Goal: Transaction & Acquisition: Purchase product/service

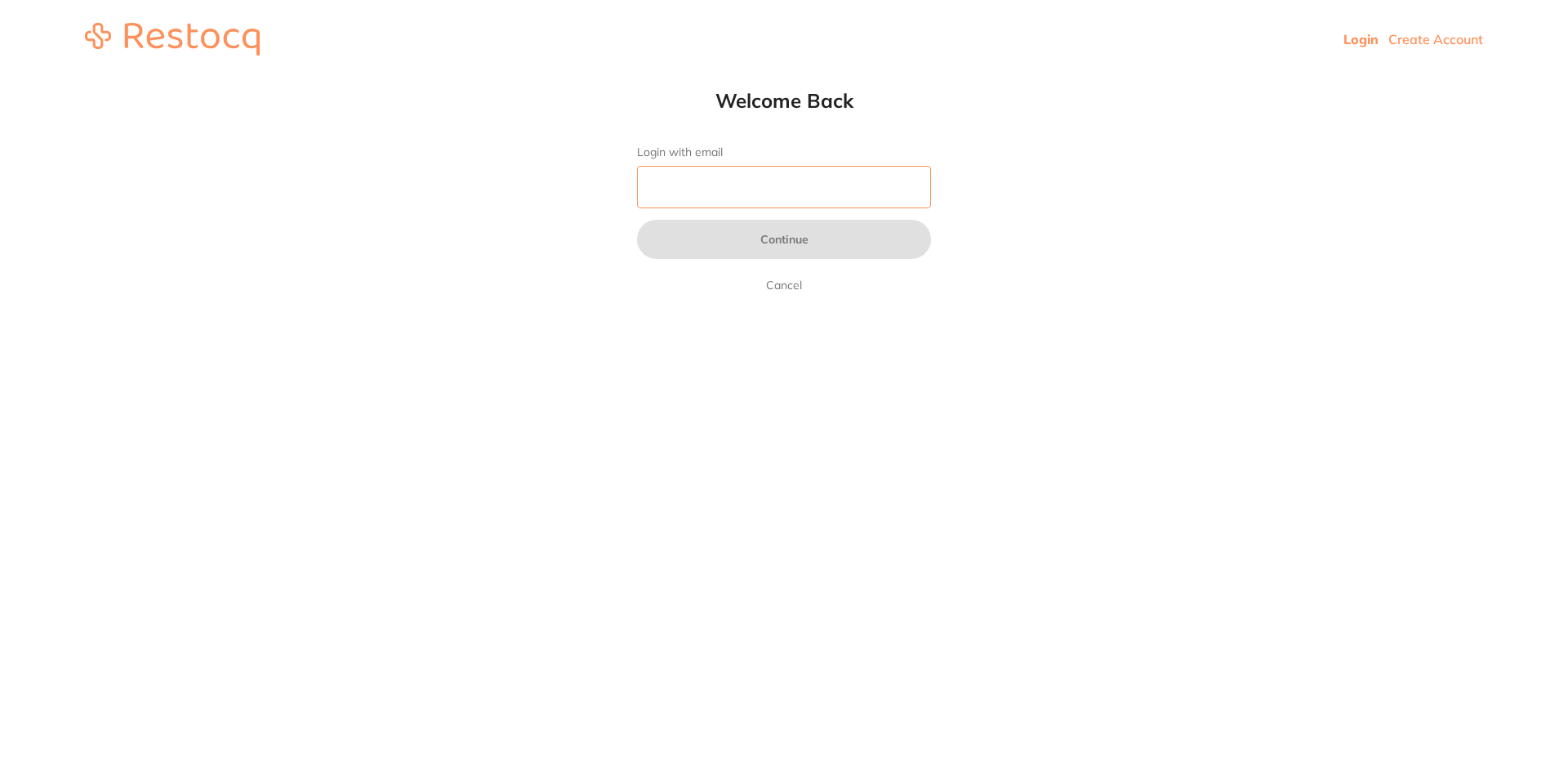
click at [756, 185] on input "Login with email" at bounding box center [784, 187] width 294 height 43
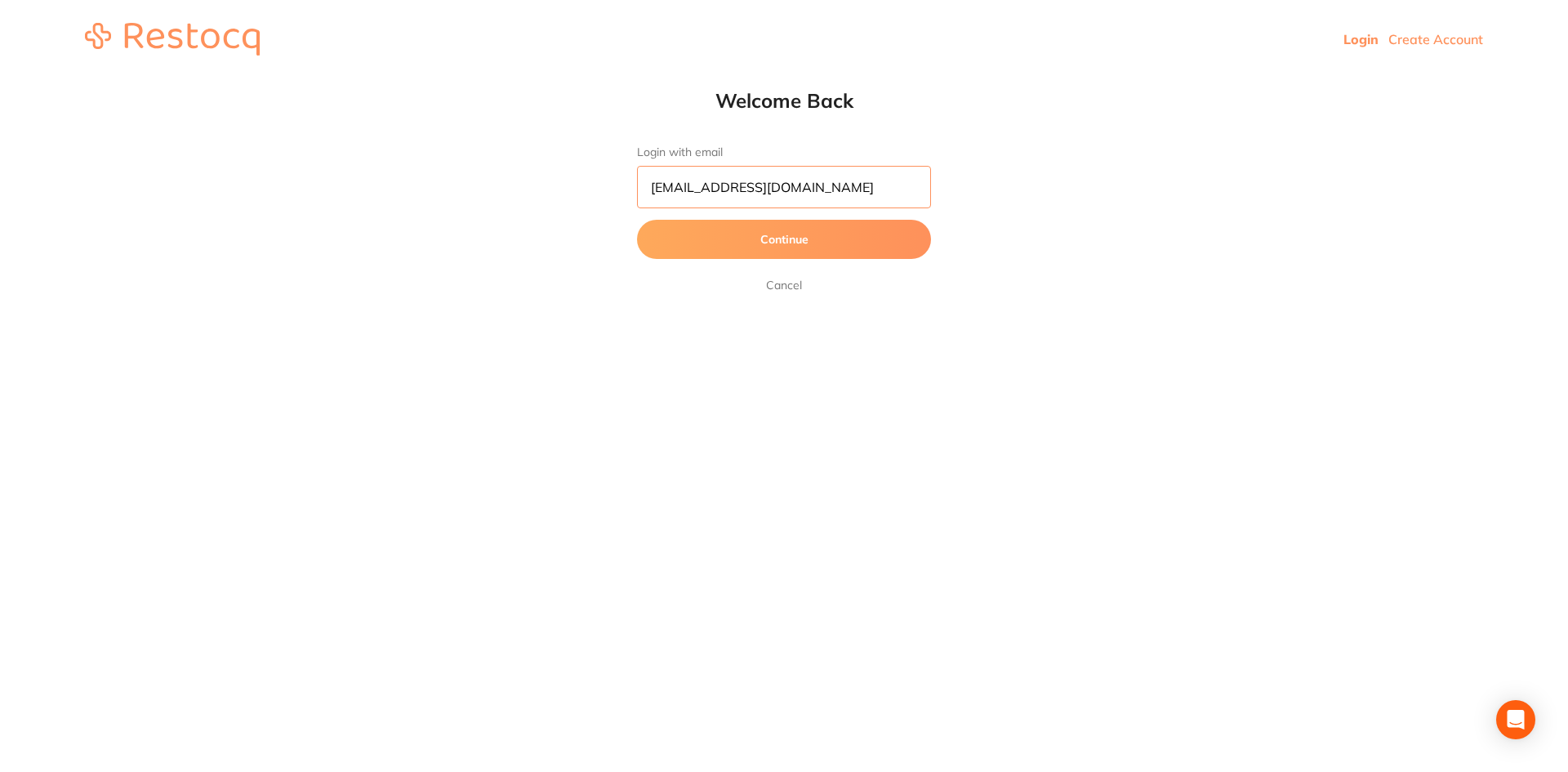
type input "[EMAIL_ADDRESS][DOMAIN_NAME]"
click at [637, 219] on button "Continue" at bounding box center [784, 239] width 294 height 39
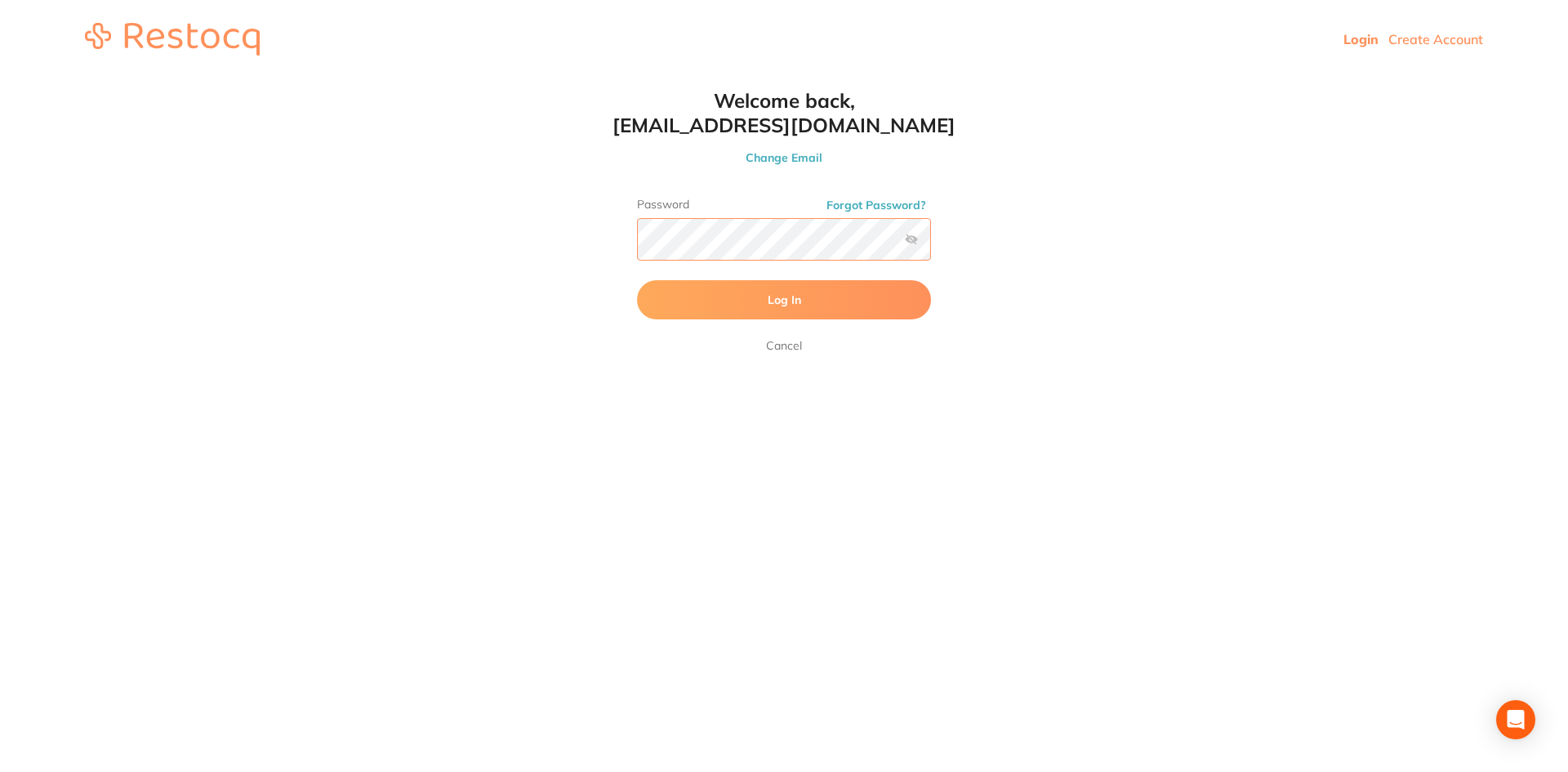
click at [637, 280] on button "Log In" at bounding box center [784, 300] width 294 height 39
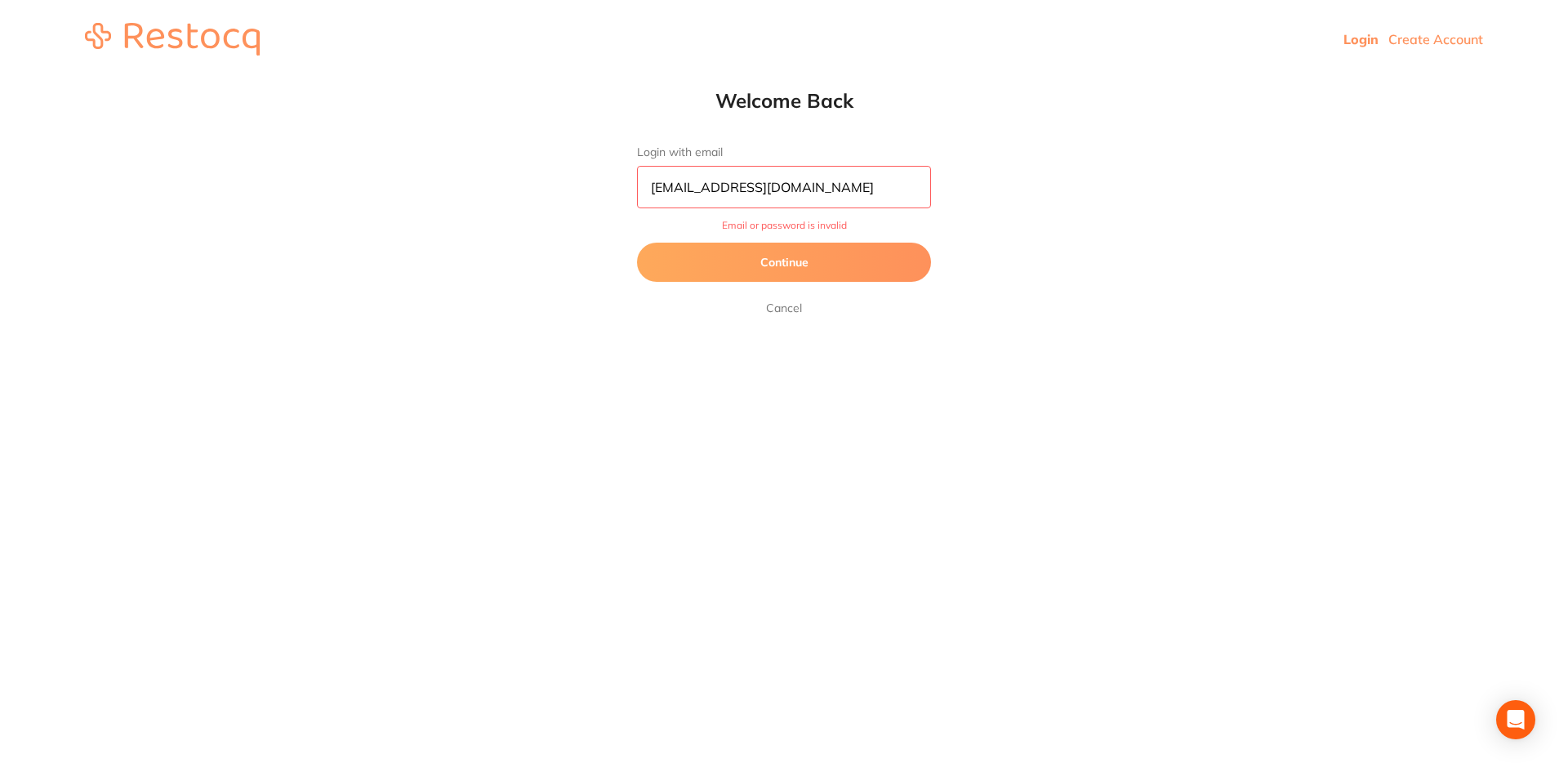
click at [725, 268] on button "Continue" at bounding box center [784, 262] width 294 height 39
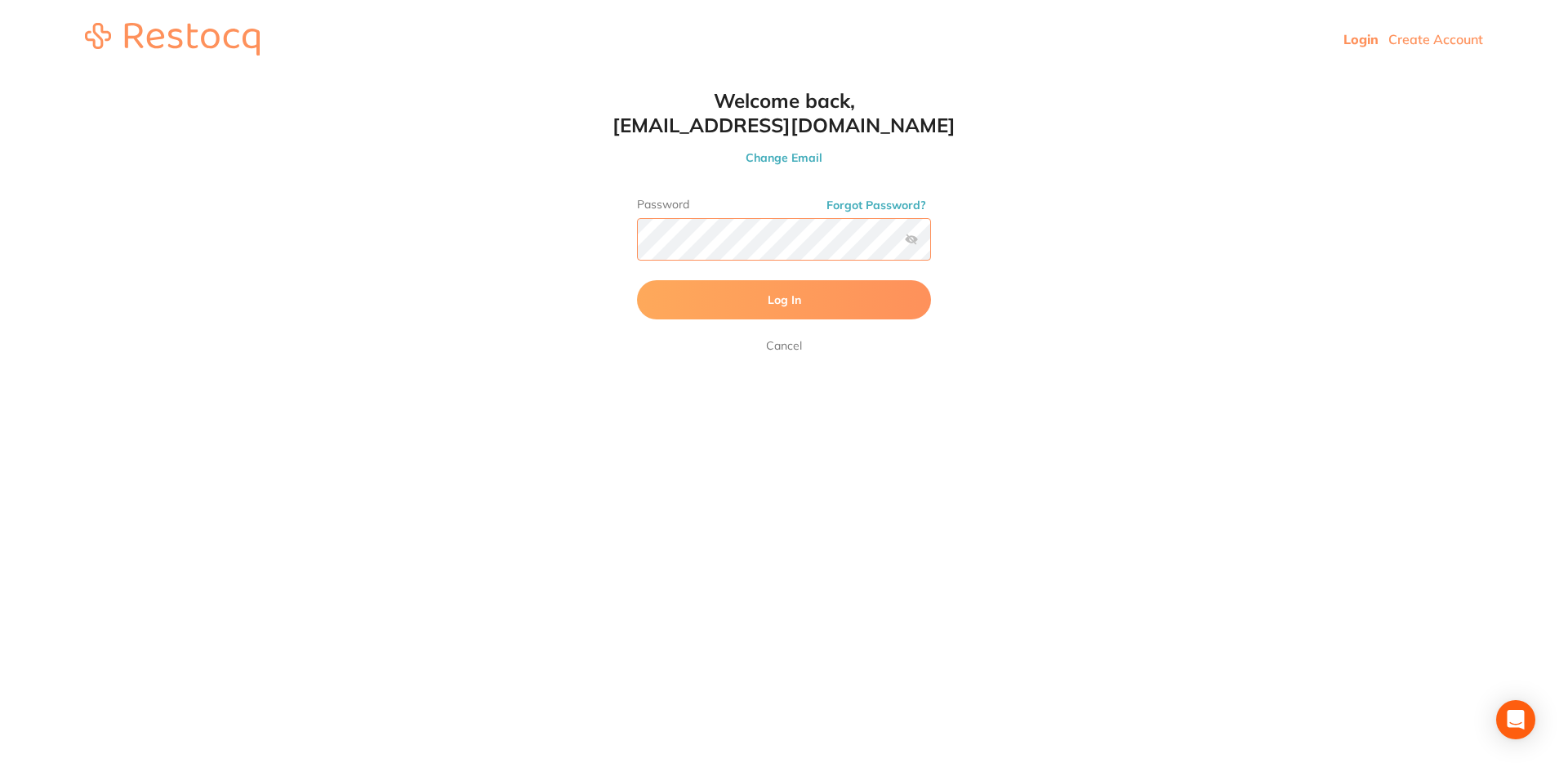
click at [637, 280] on button "Log In" at bounding box center [784, 300] width 294 height 39
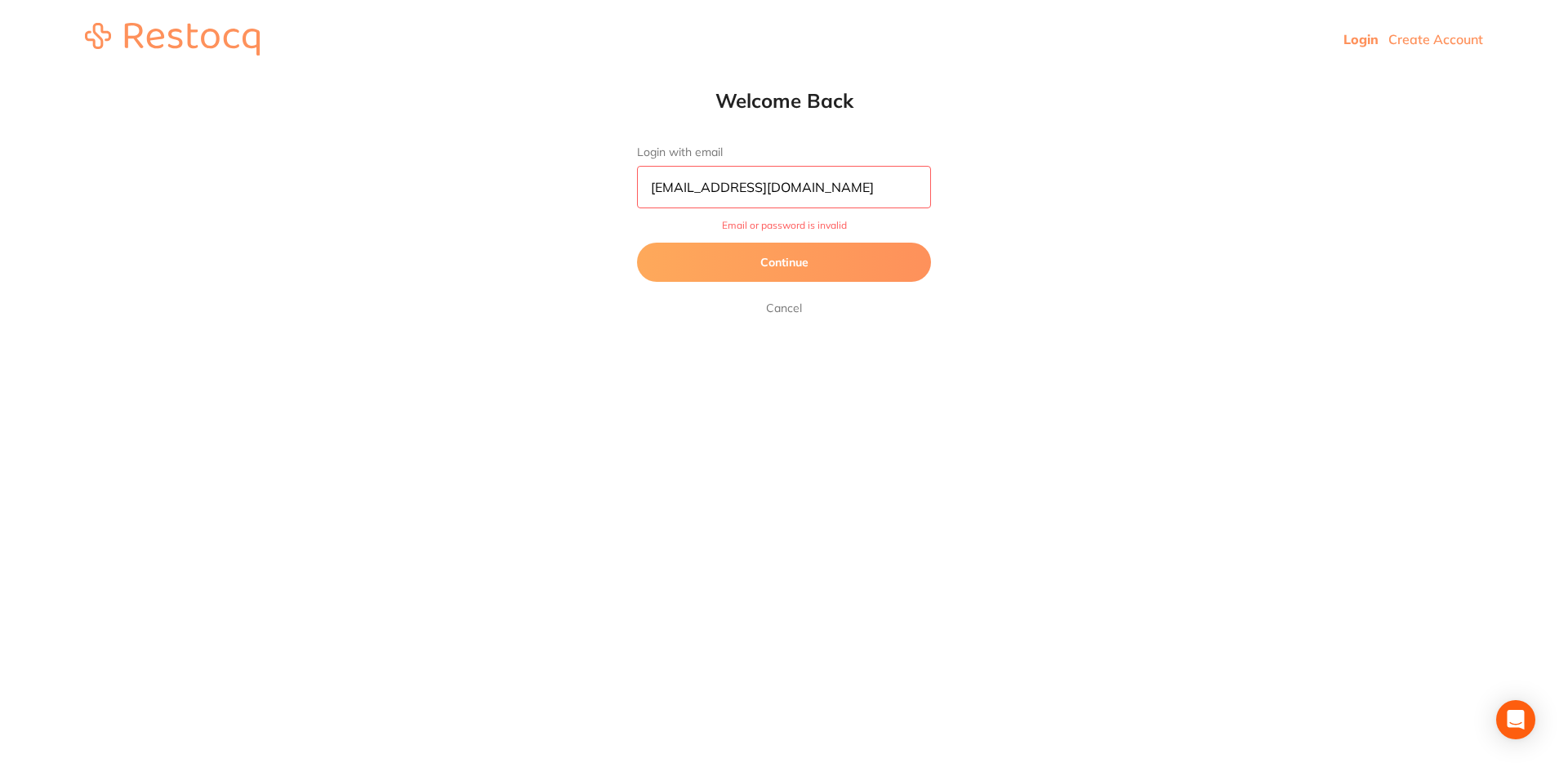
click at [729, 250] on button "Continue" at bounding box center [784, 262] width 294 height 39
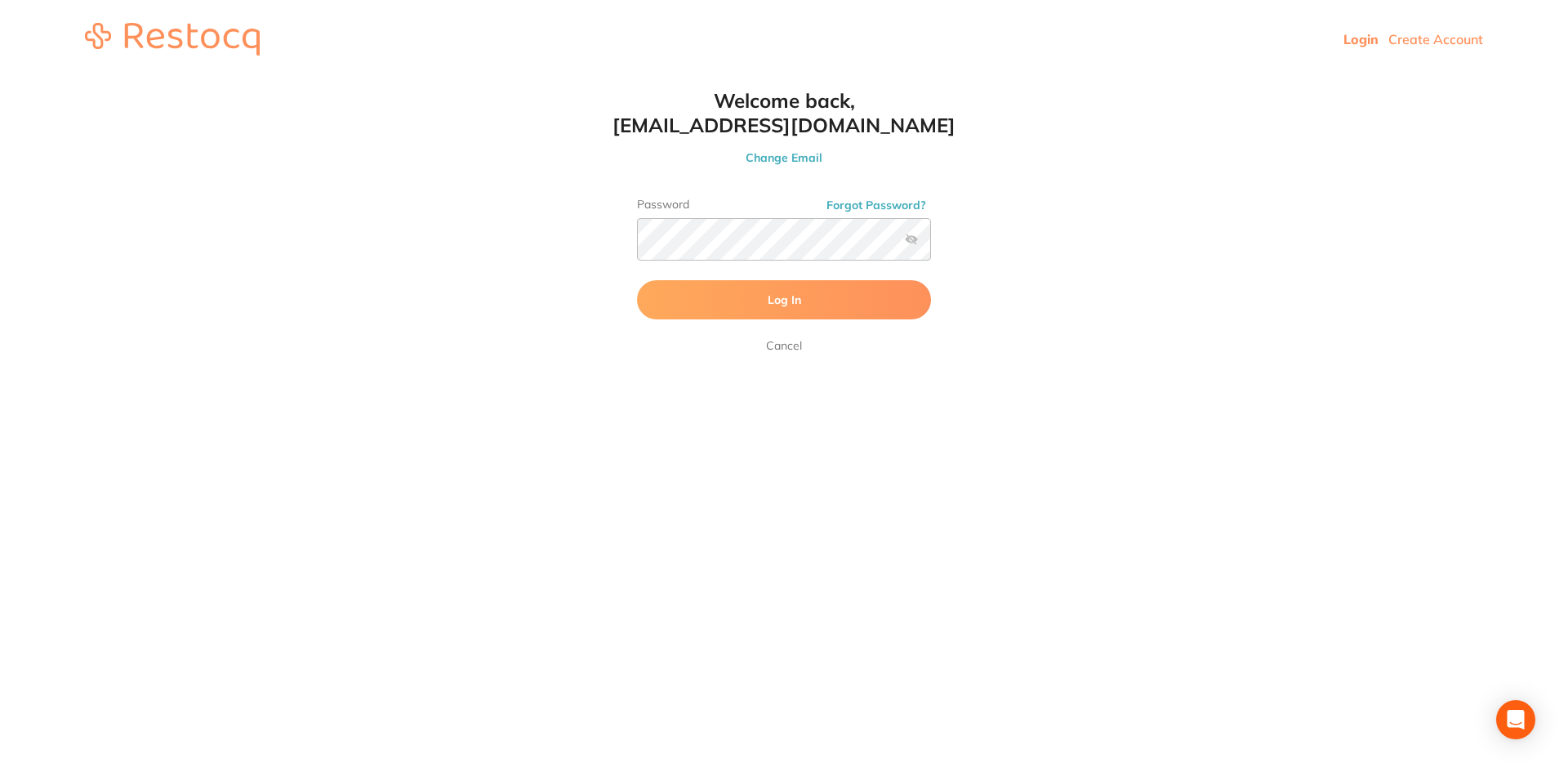
click at [664, 311] on button "Log In" at bounding box center [784, 300] width 294 height 39
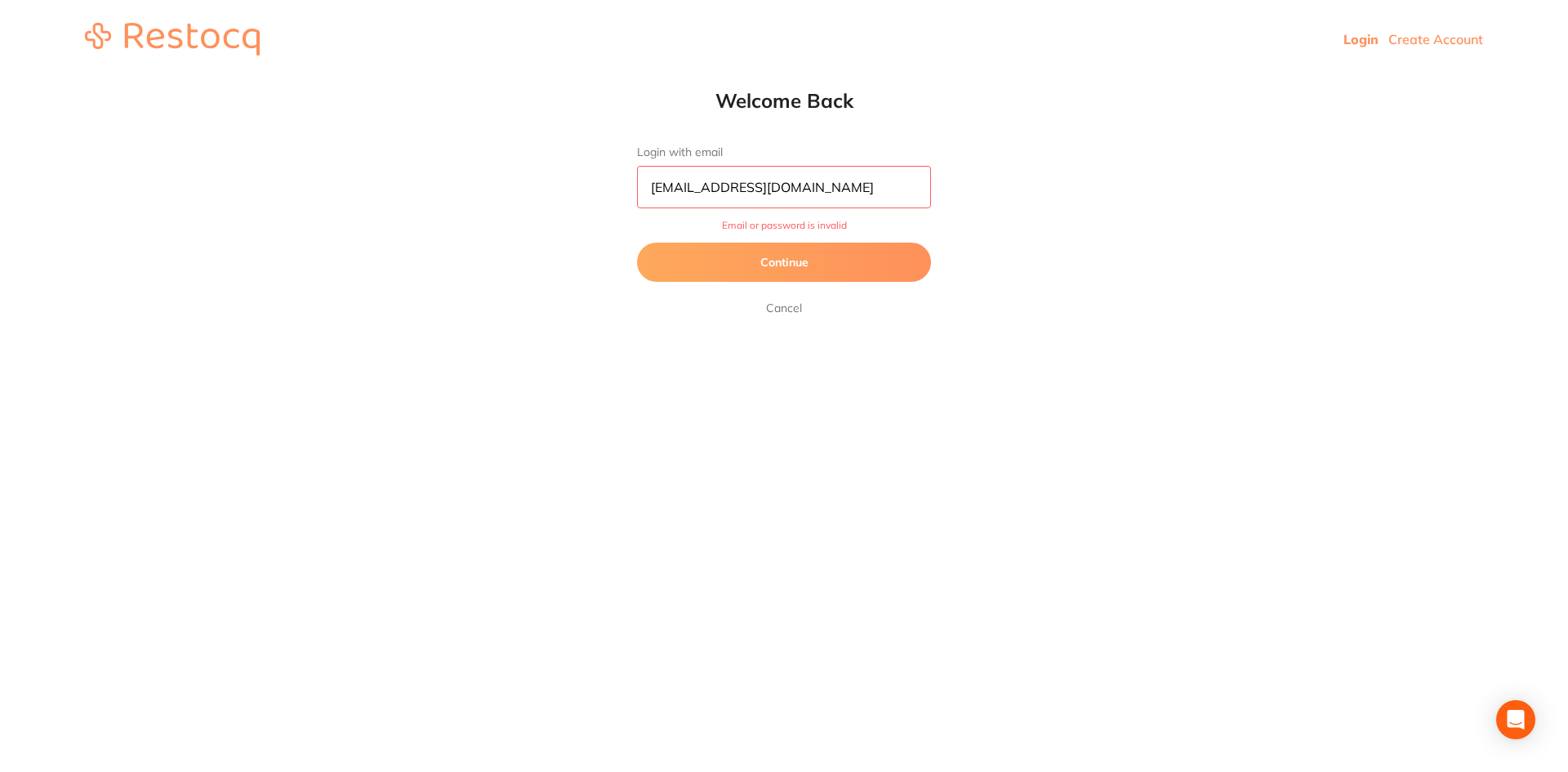
click at [809, 279] on button "Continue" at bounding box center [784, 262] width 294 height 39
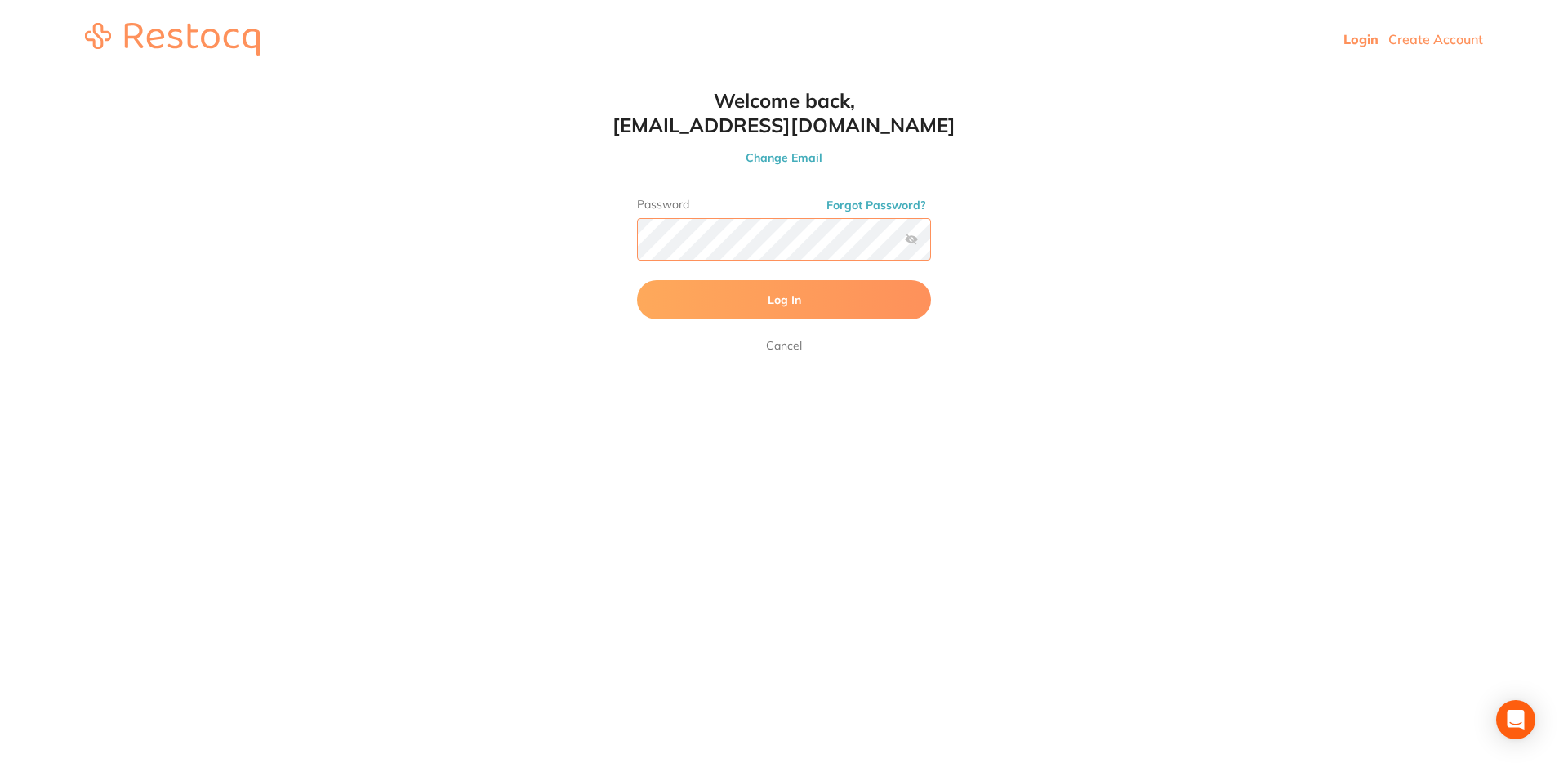
click at [637, 280] on button "Log In" at bounding box center [784, 300] width 294 height 39
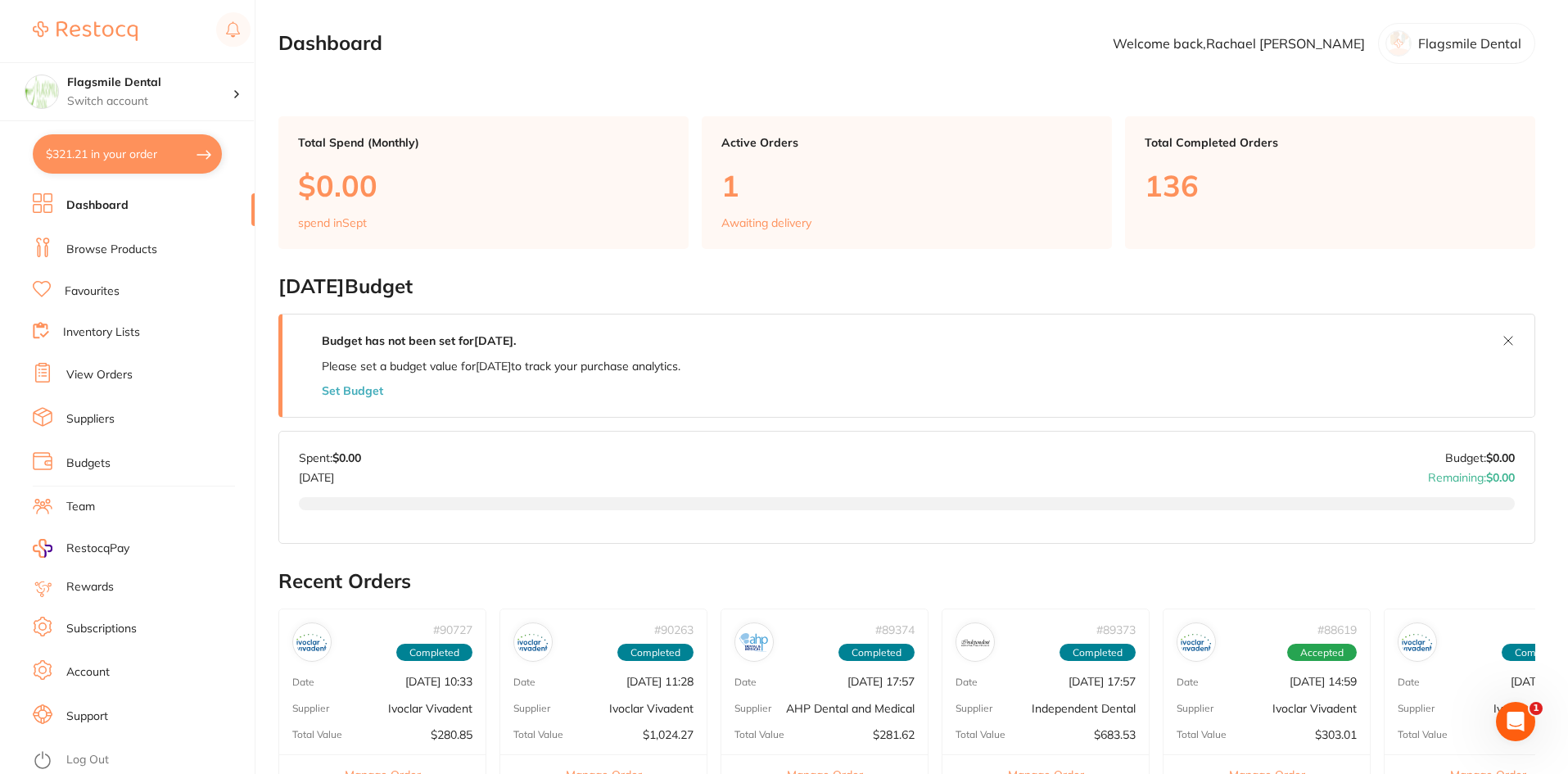
click at [109, 155] on button "$321.21 in your order" at bounding box center [127, 154] width 189 height 39
checkbox input "true"
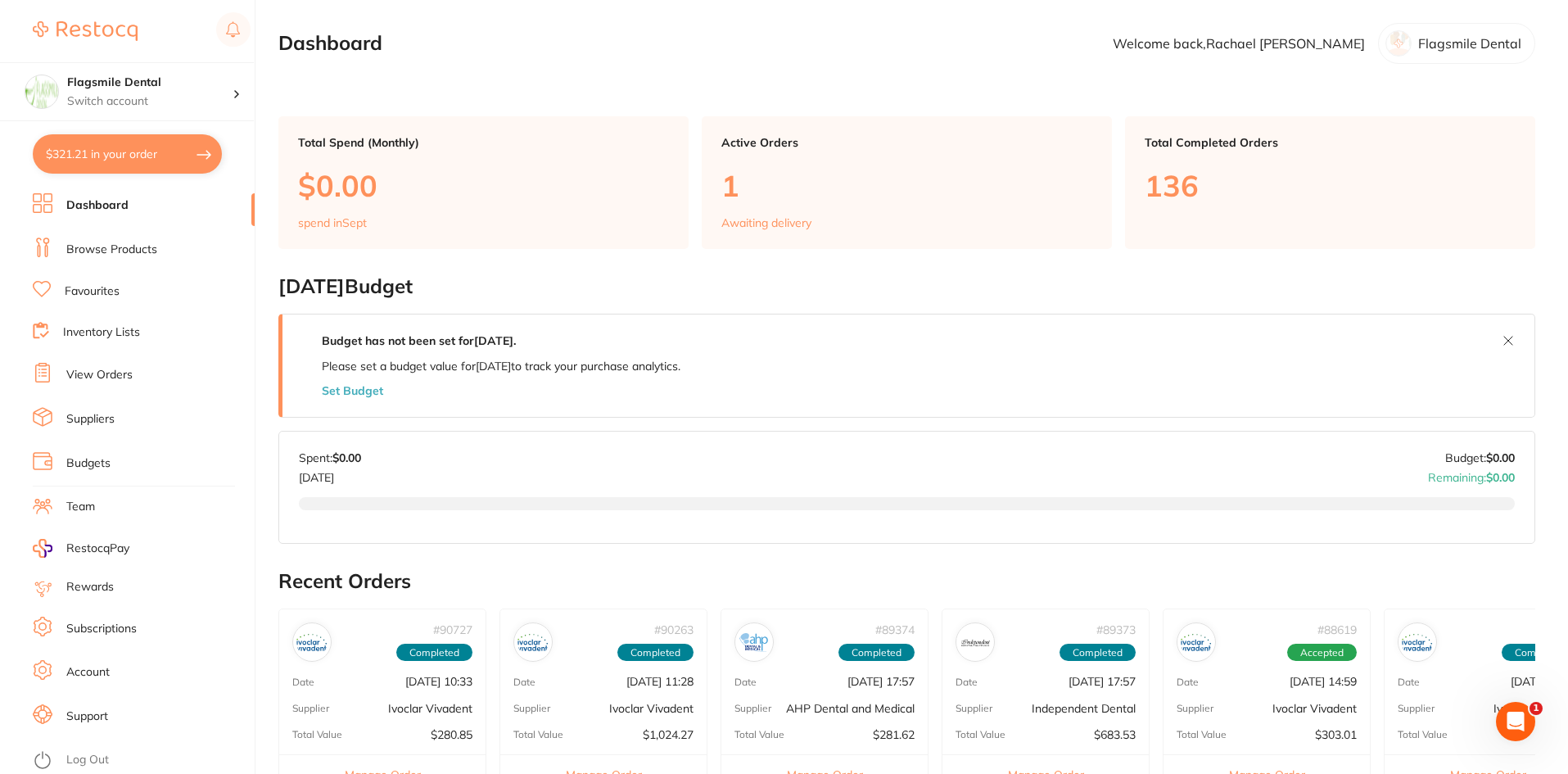
checkbox input "true"
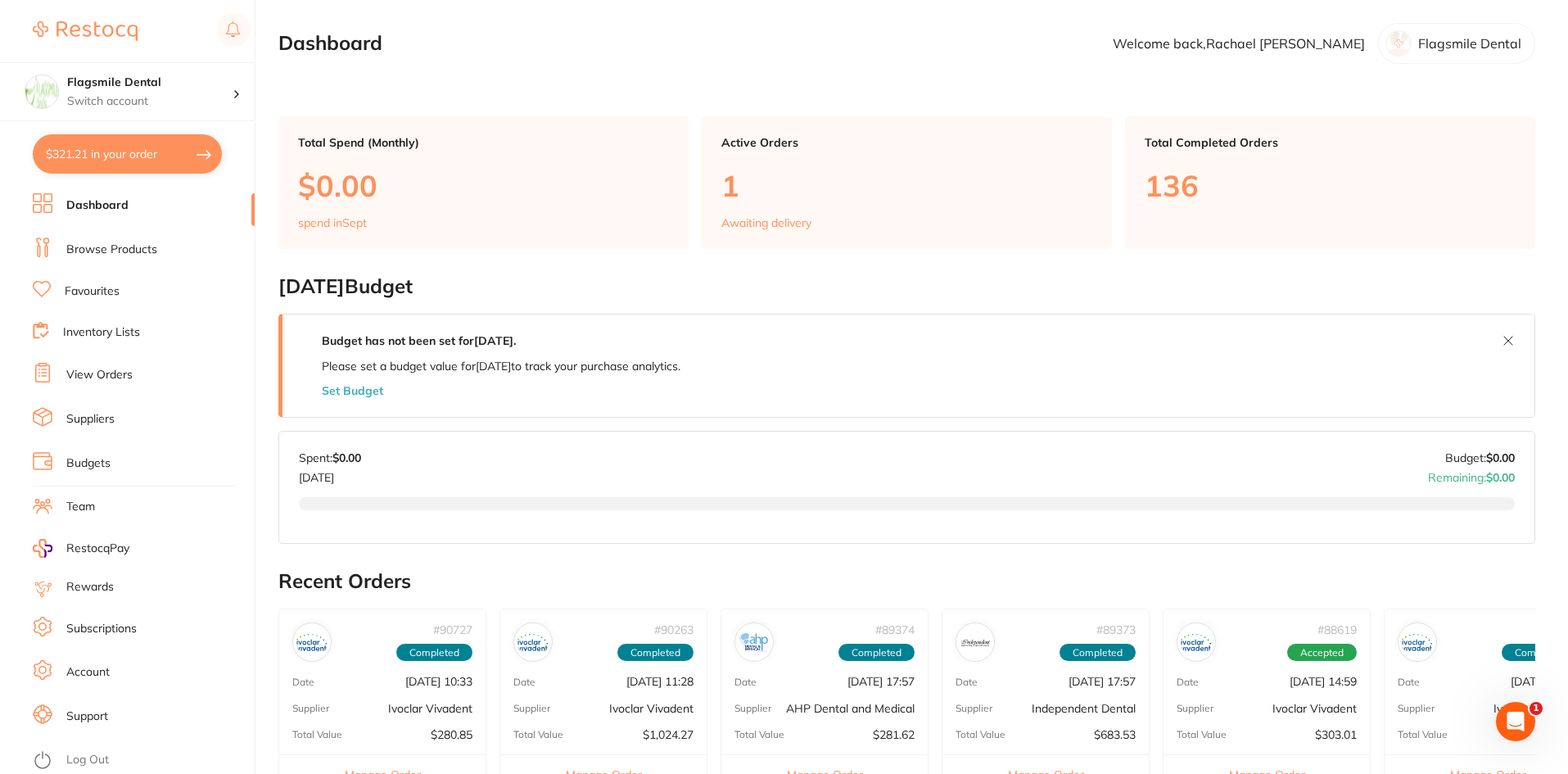
checkbox input "true"
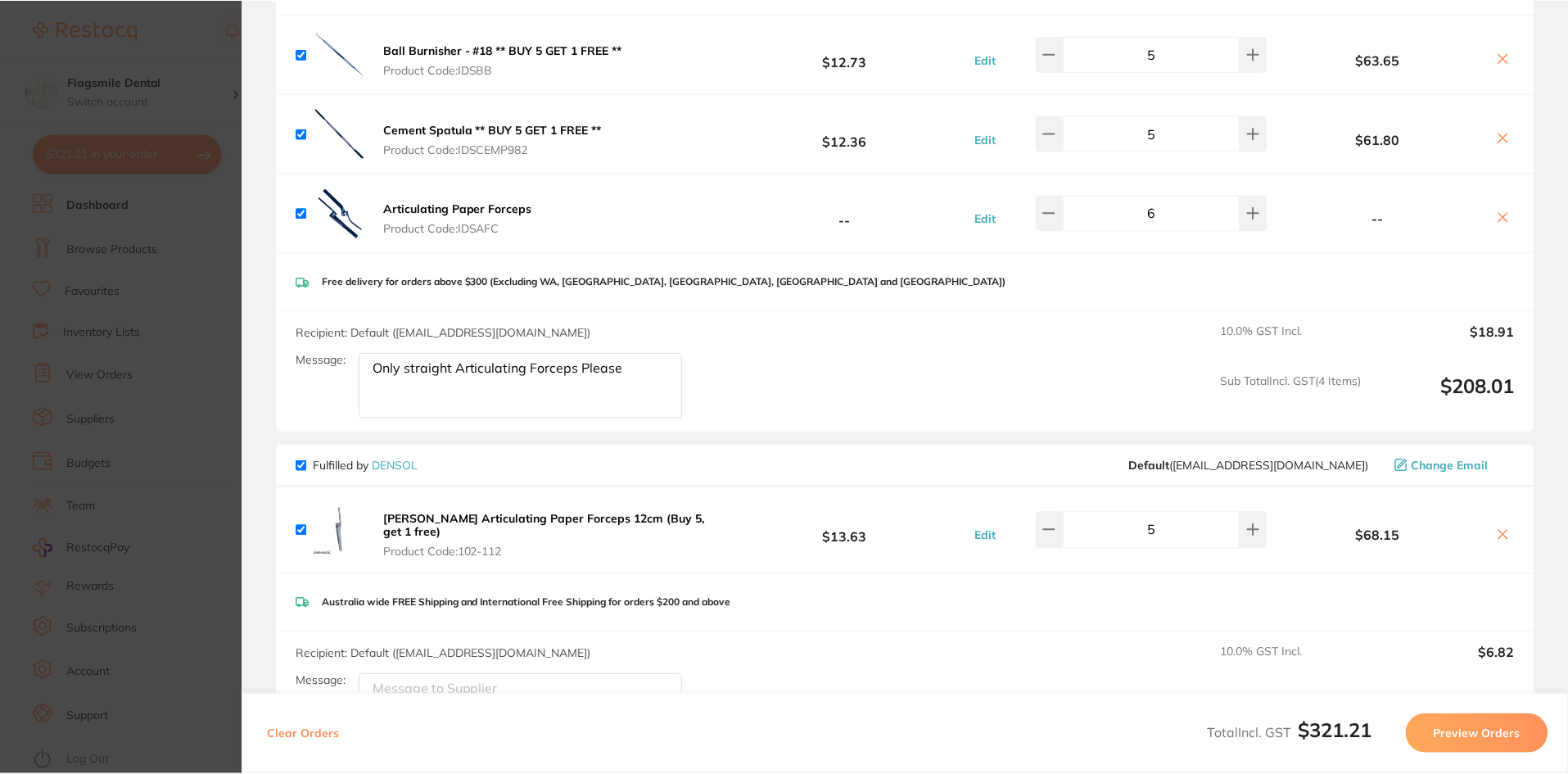
scroll to position [491, 0]
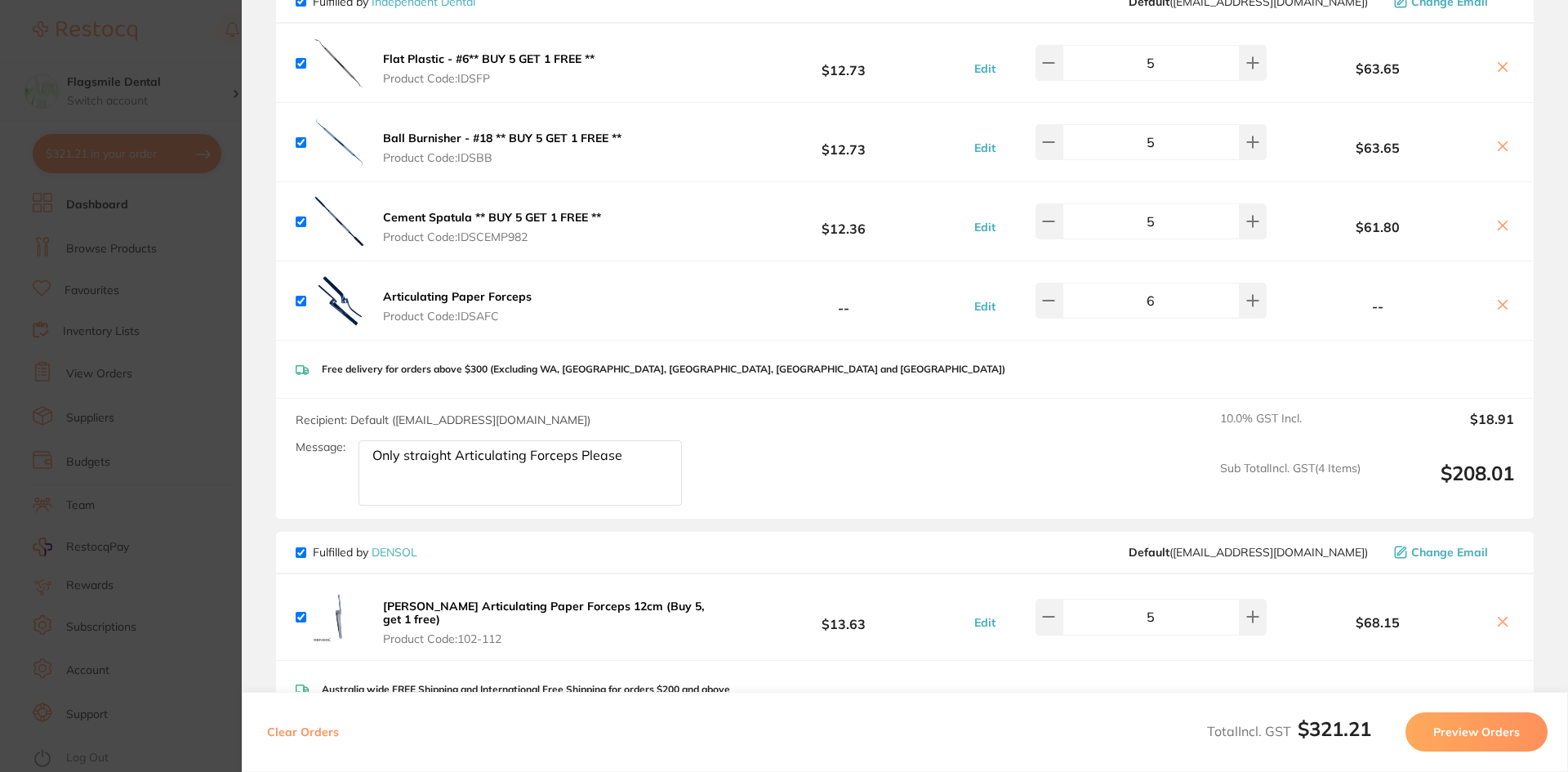
click at [108, 328] on section "Update RRP Set your pre negotiated price for this item. Item Agreed RRP (excl. …" at bounding box center [784, 386] width 1568 height 772
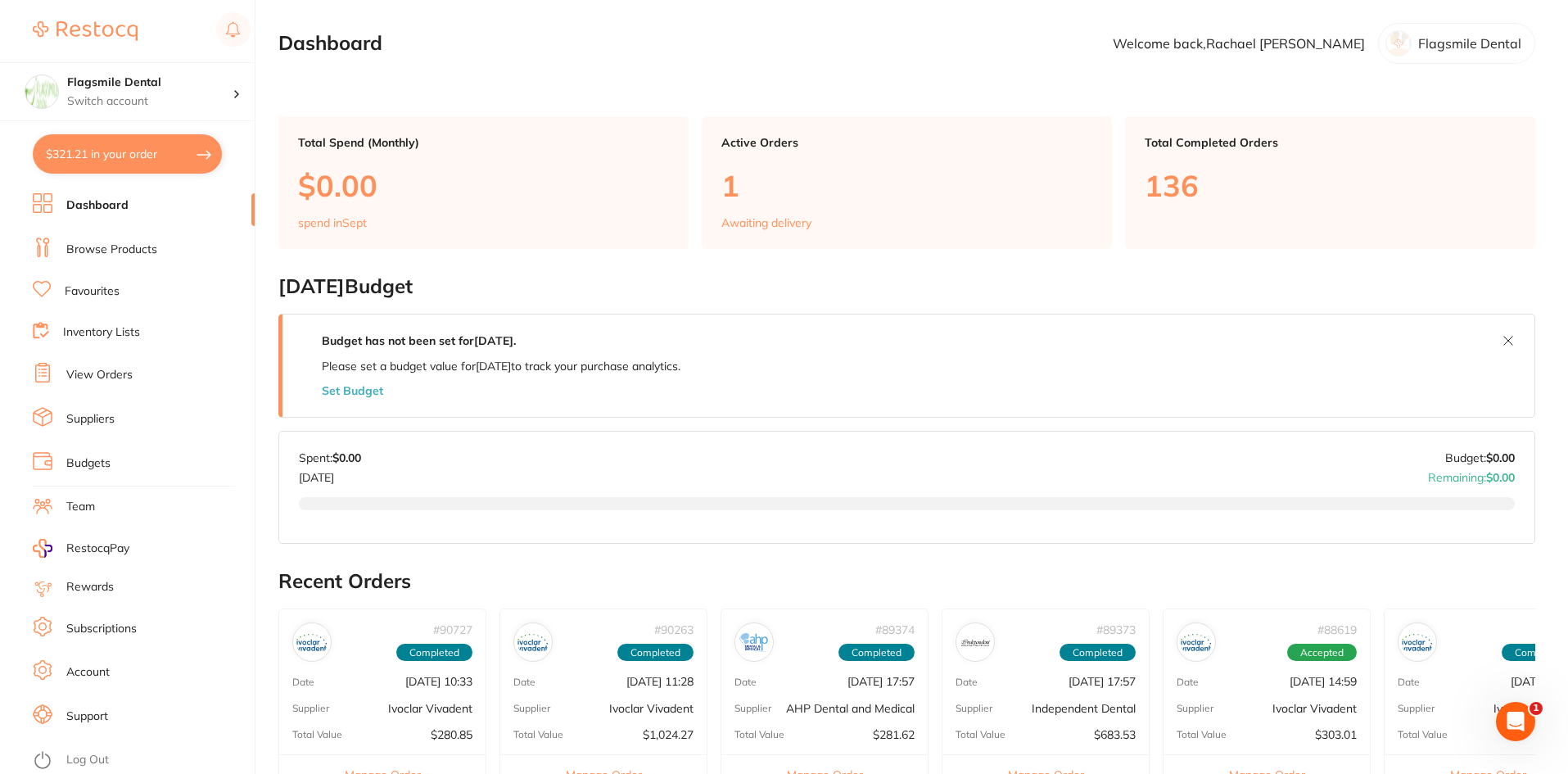
click at [119, 246] on link "Browse Products" at bounding box center [111, 249] width 91 height 16
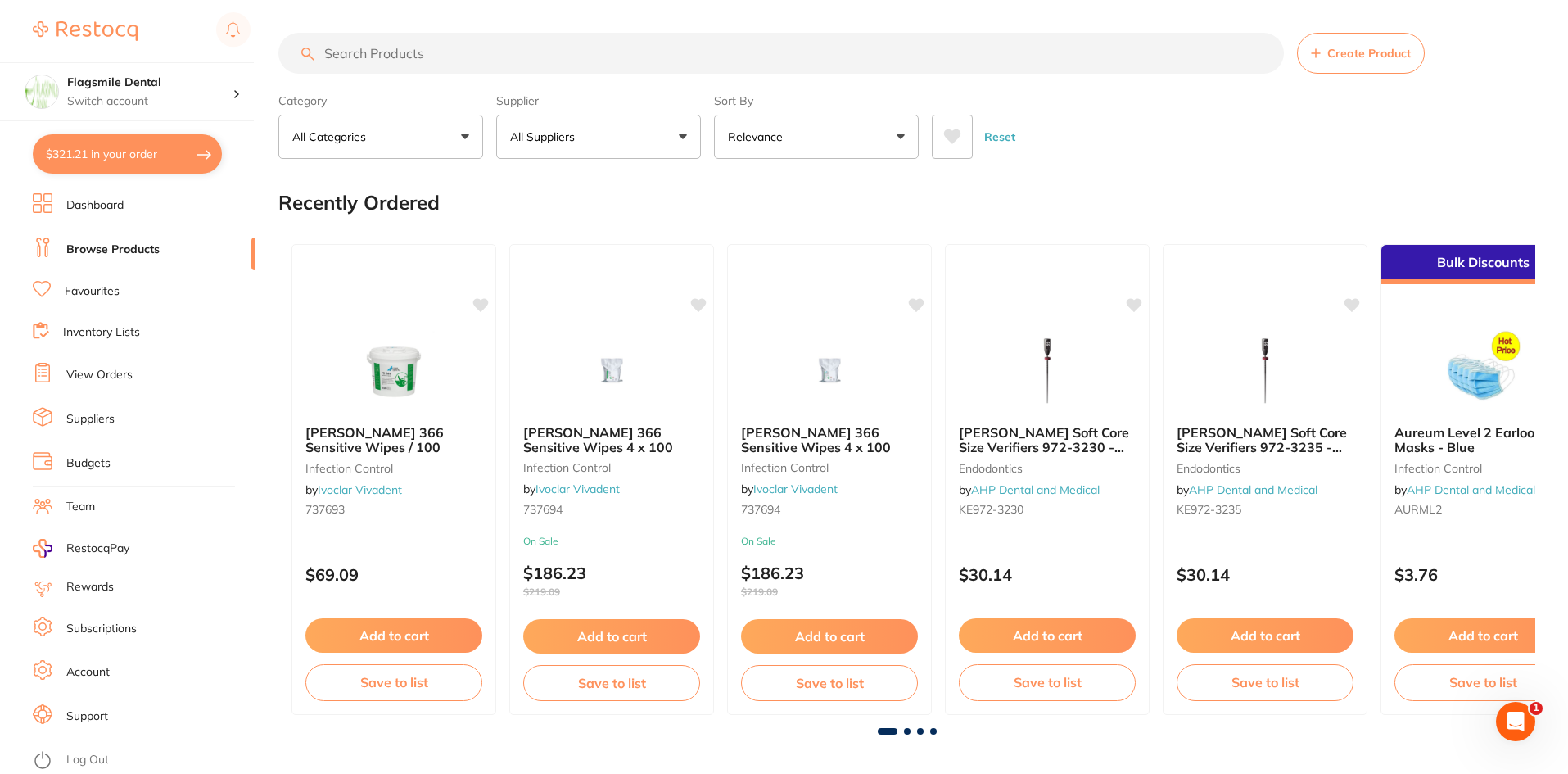
click at [405, 59] on input "search" at bounding box center [781, 53] width 1005 height 41
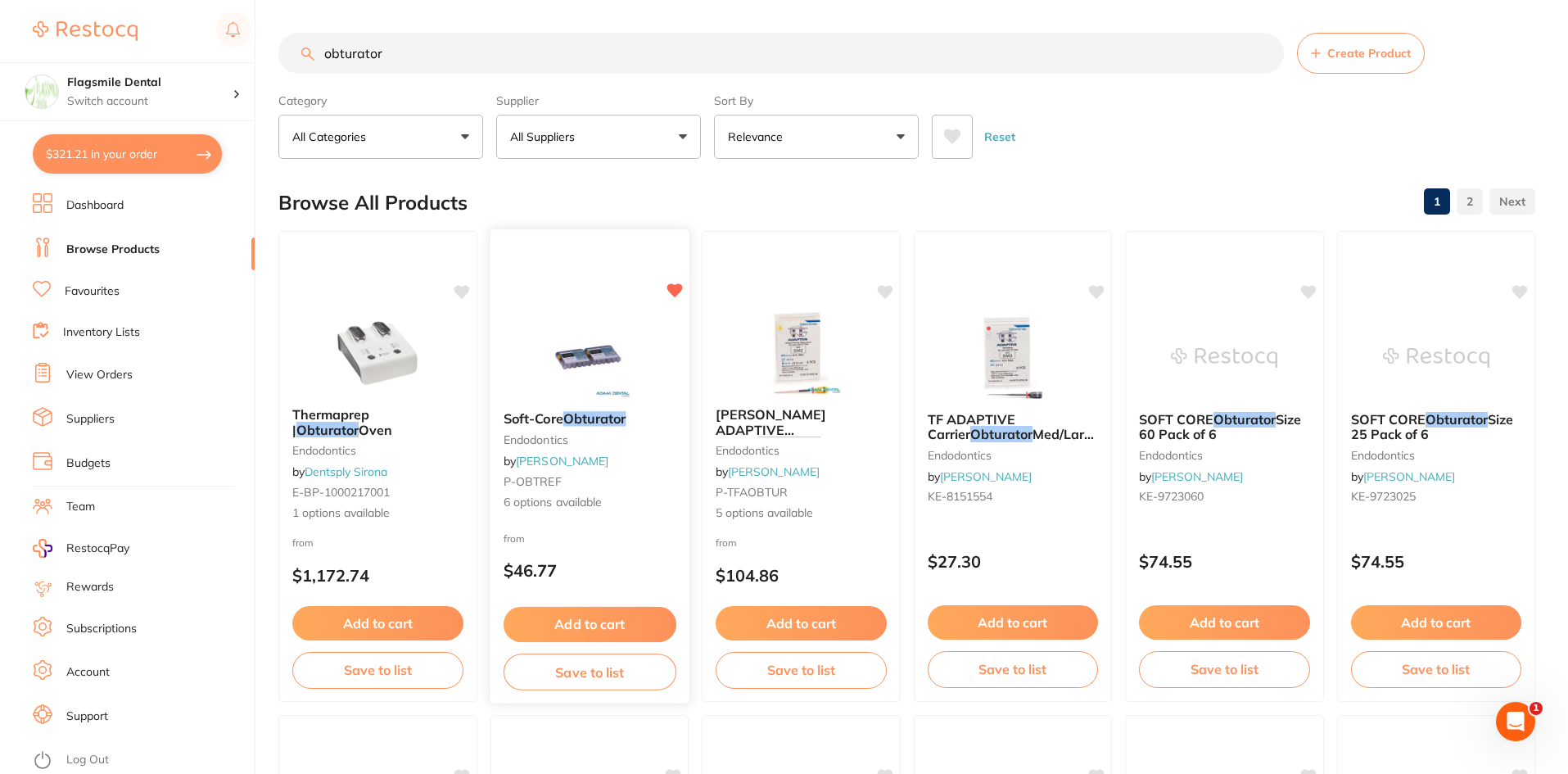
click at [593, 391] on img at bounding box center [588, 356] width 107 height 83
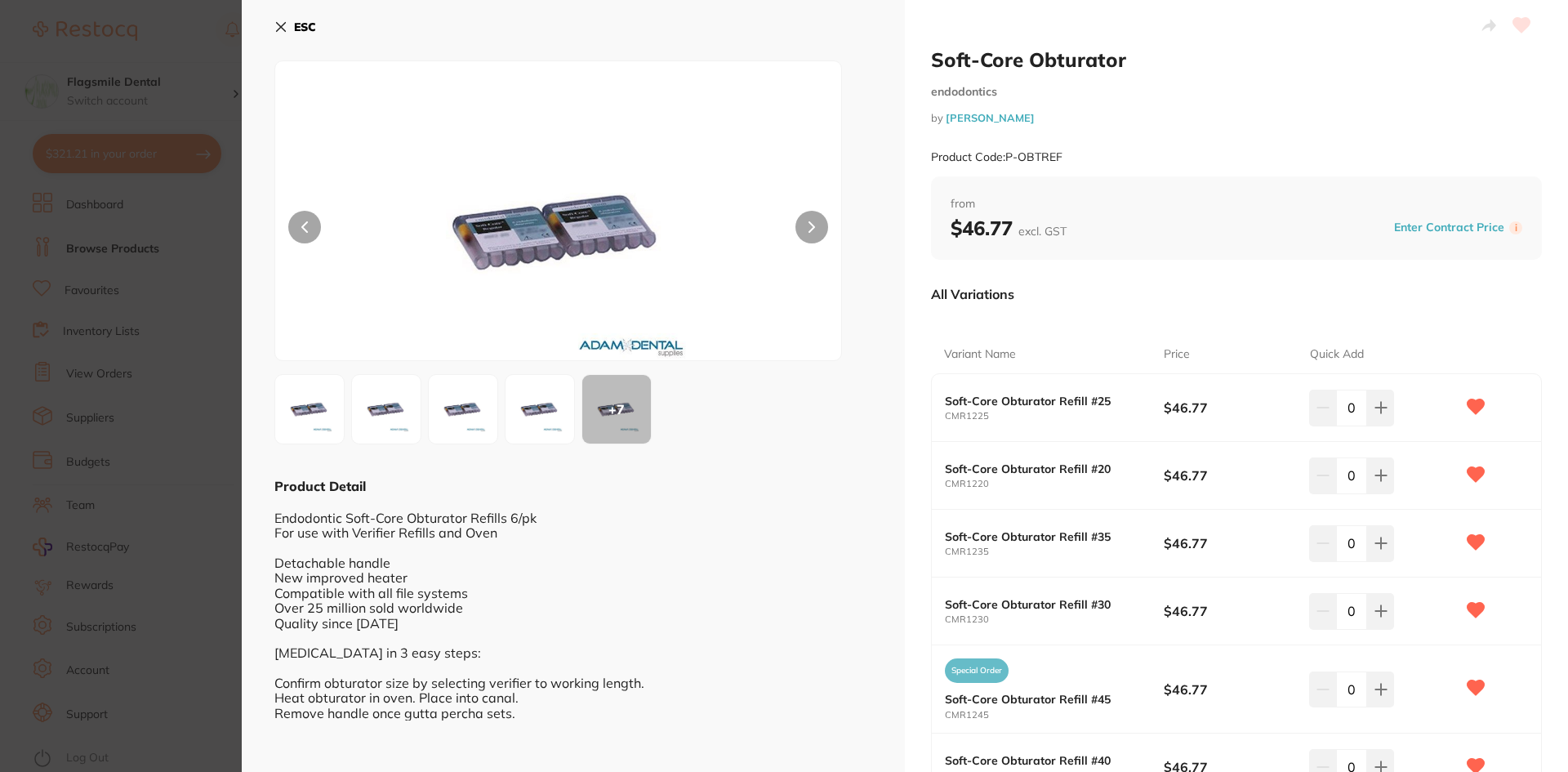
click at [829, 225] on div at bounding box center [558, 211] width 568 height 301
click at [819, 225] on button at bounding box center [811, 227] width 32 height 32
click at [817, 224] on button at bounding box center [811, 227] width 32 height 32
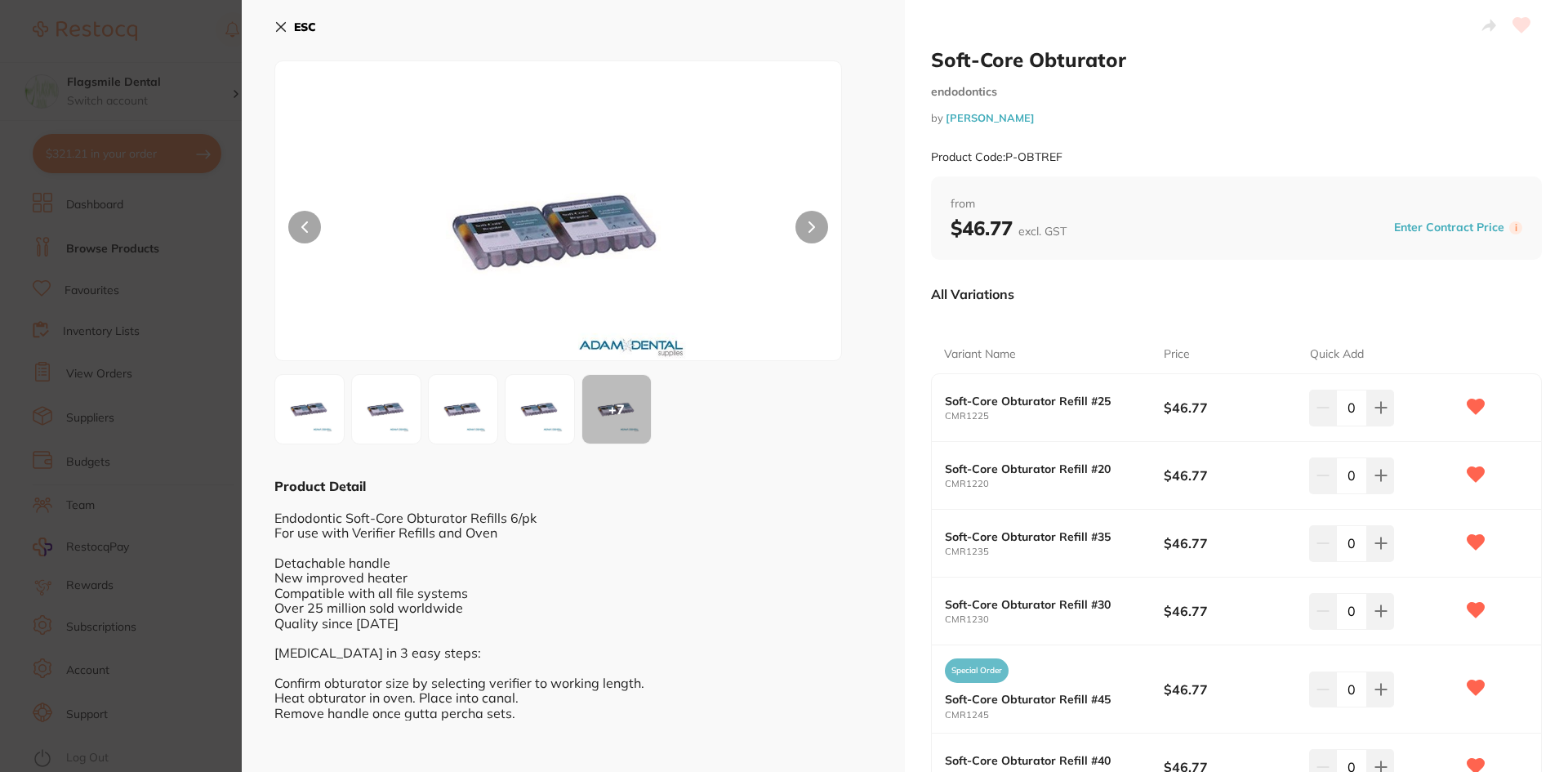
click at [112, 260] on section "Soft-Core Obturator endodontics by [PERSON_NAME] Product Code: P-OBTREF ESC + 7…" at bounding box center [784, 386] width 1568 height 772
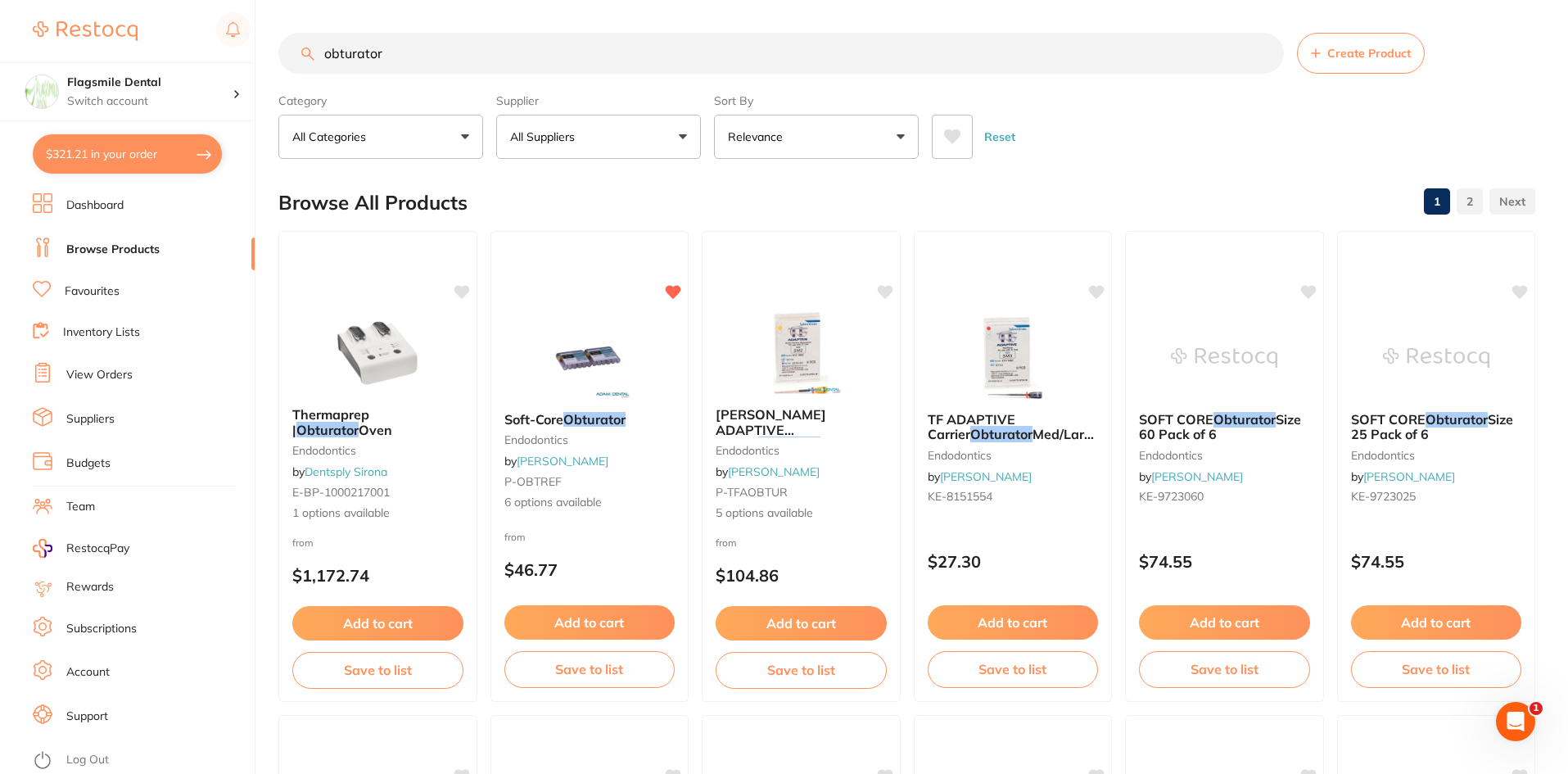
click at [396, 34] on input "obturator" at bounding box center [781, 53] width 1005 height 41
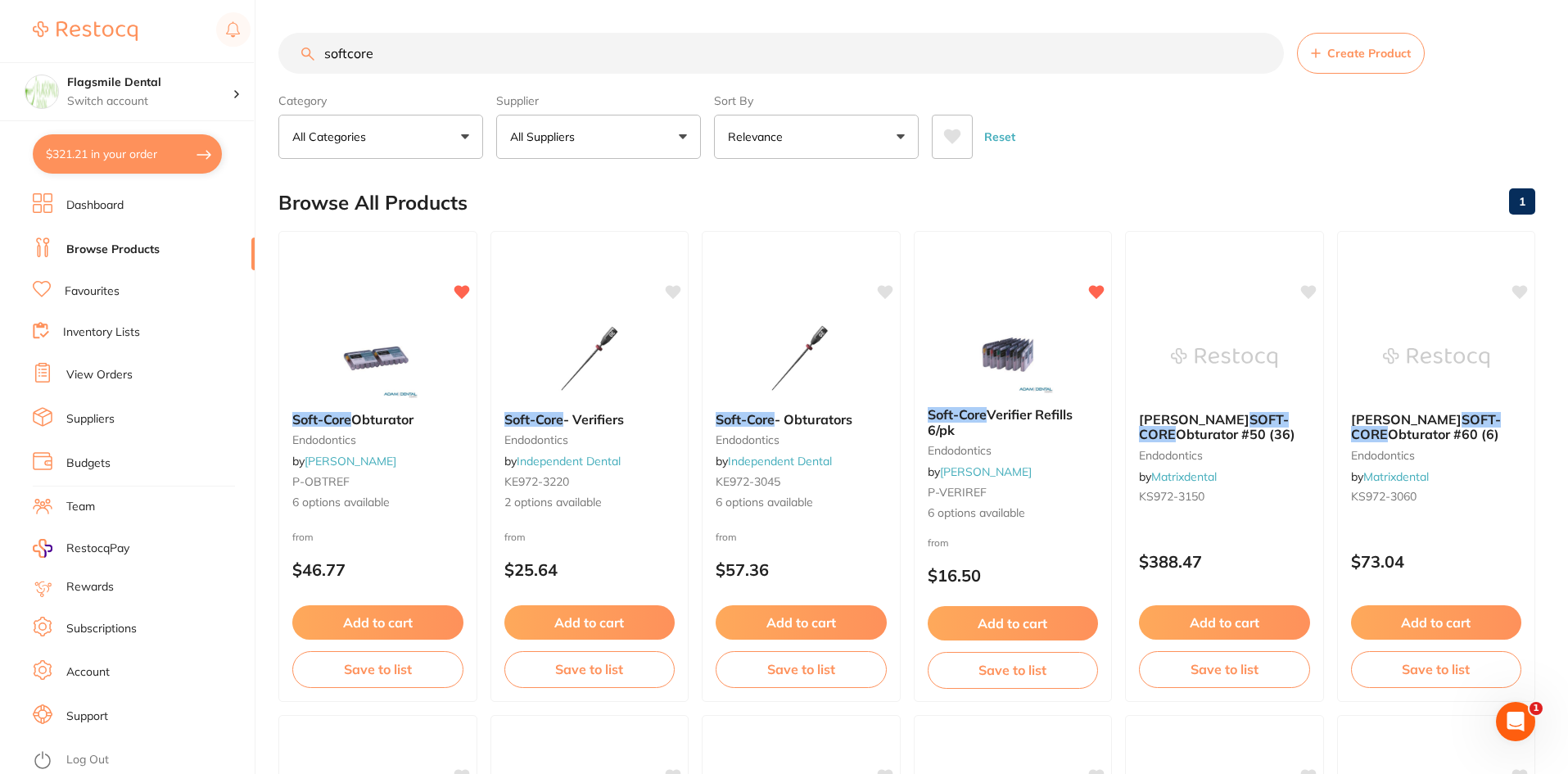
click at [444, 42] on input "softcore" at bounding box center [781, 53] width 1005 height 41
paste input "bib"
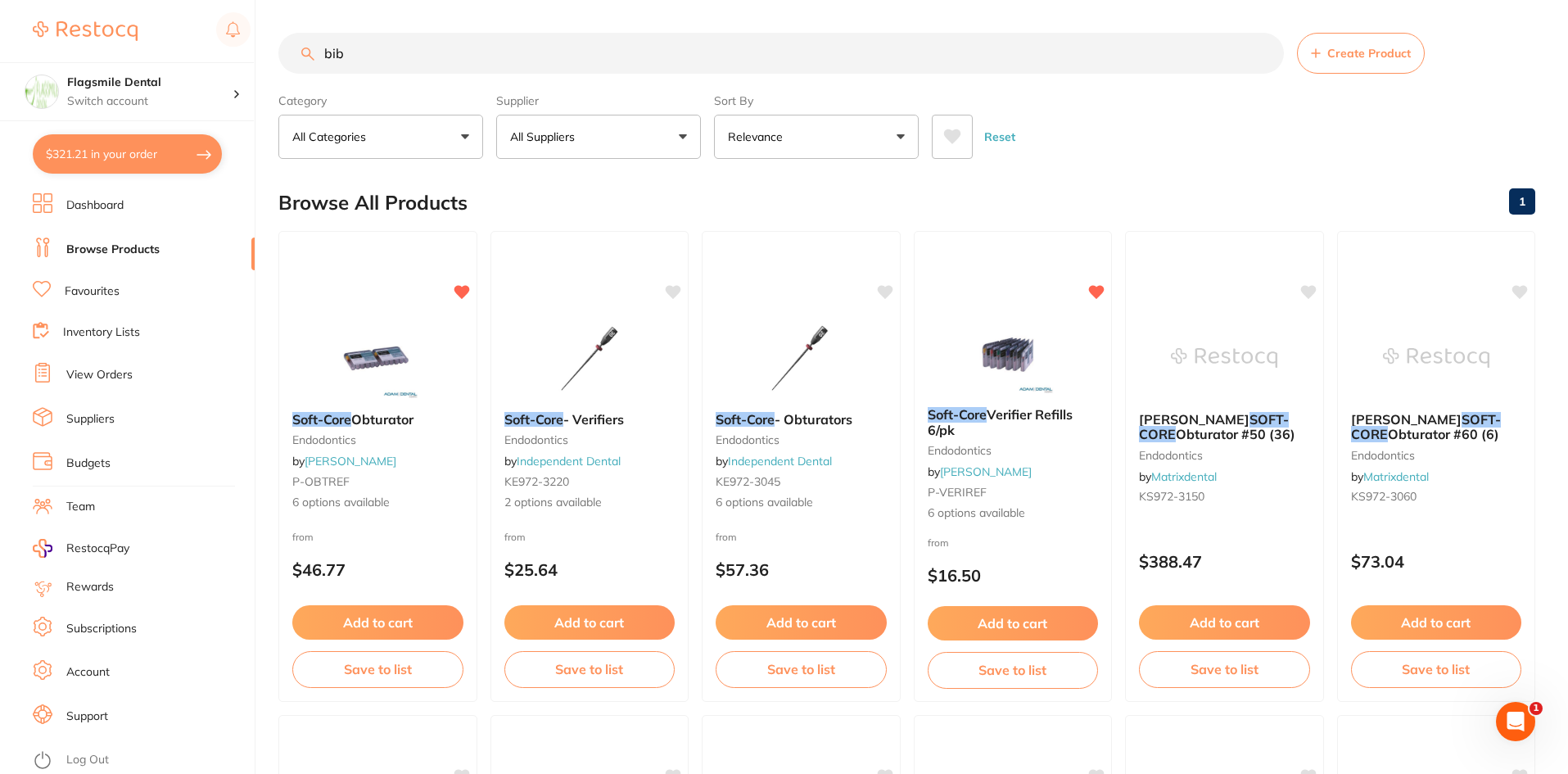
type input "bib"
